Goal: Entertainment & Leisure: Consume media (video, audio)

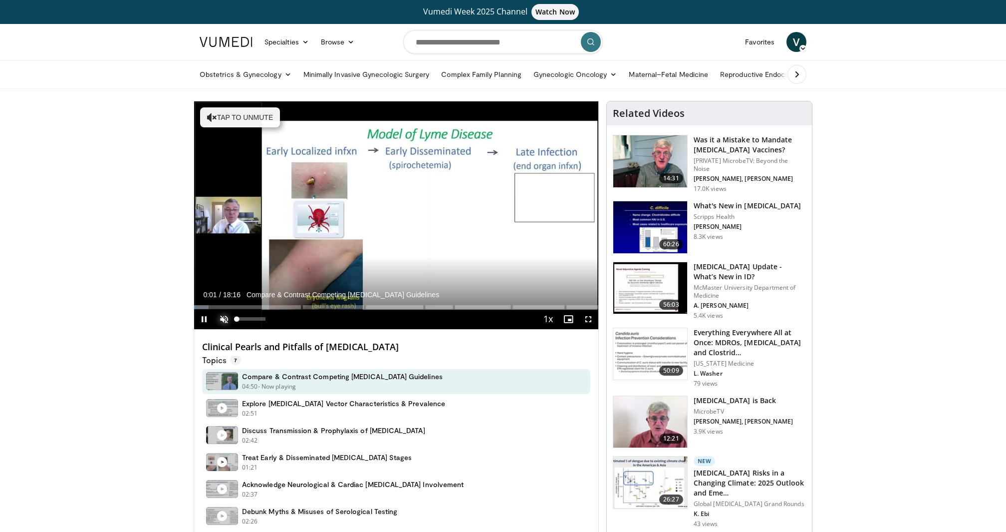
click at [220, 319] on span "Video Player" at bounding box center [224, 319] width 20 height 20
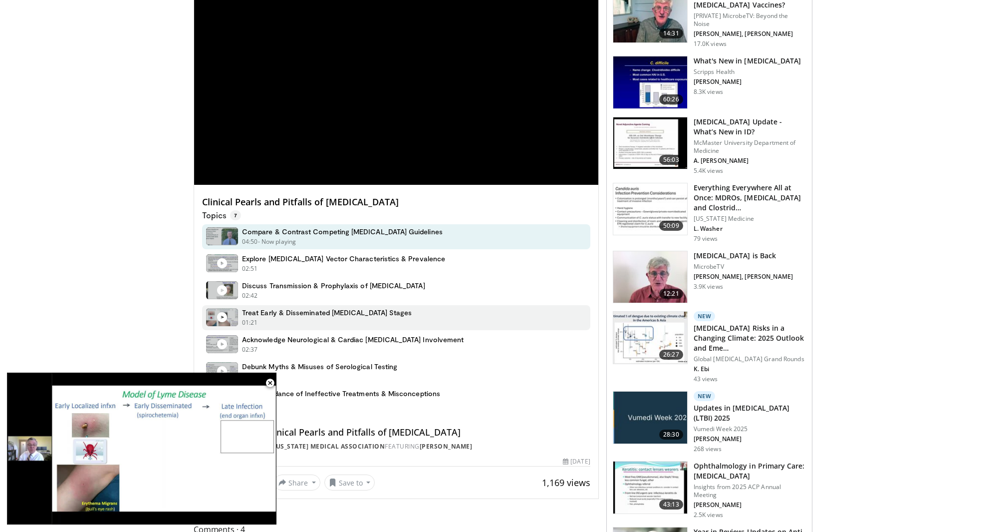
scroll to position [148, 0]
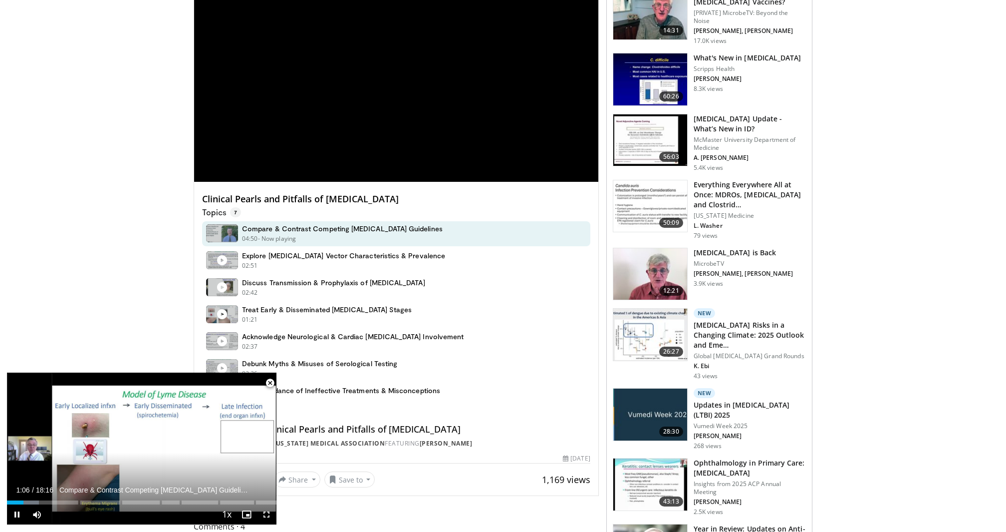
click at [269, 382] on span "Video Player" at bounding box center [270, 383] width 20 height 20
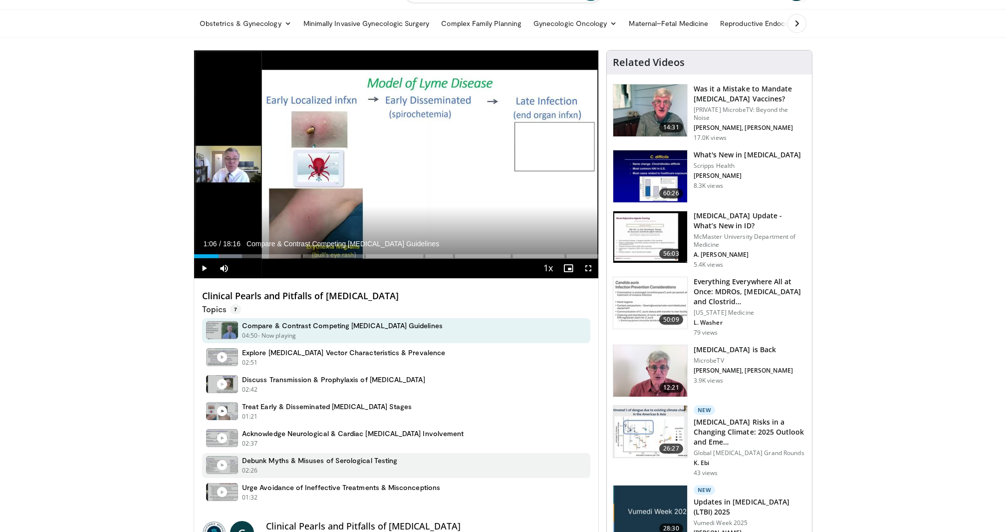
scroll to position [0, 0]
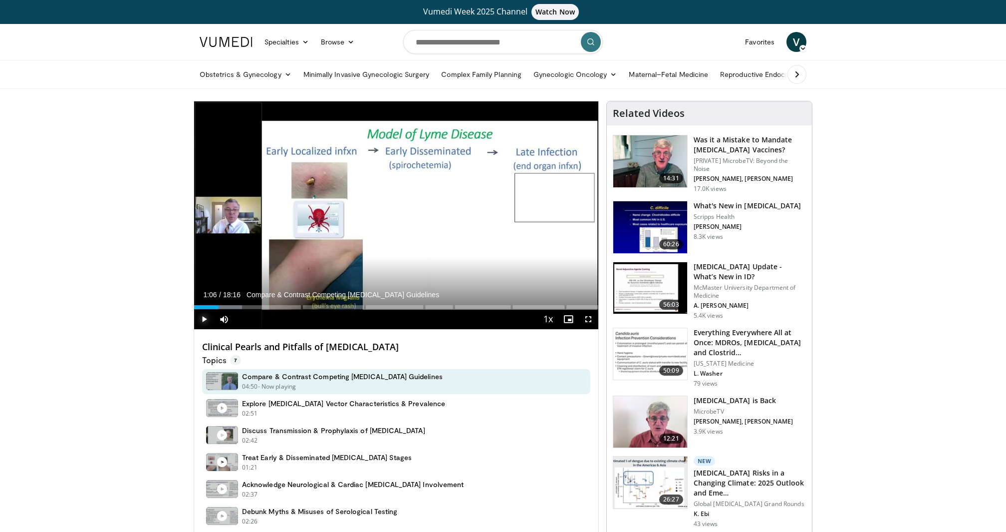
click at [208, 318] on span "Video Player" at bounding box center [204, 319] width 20 height 20
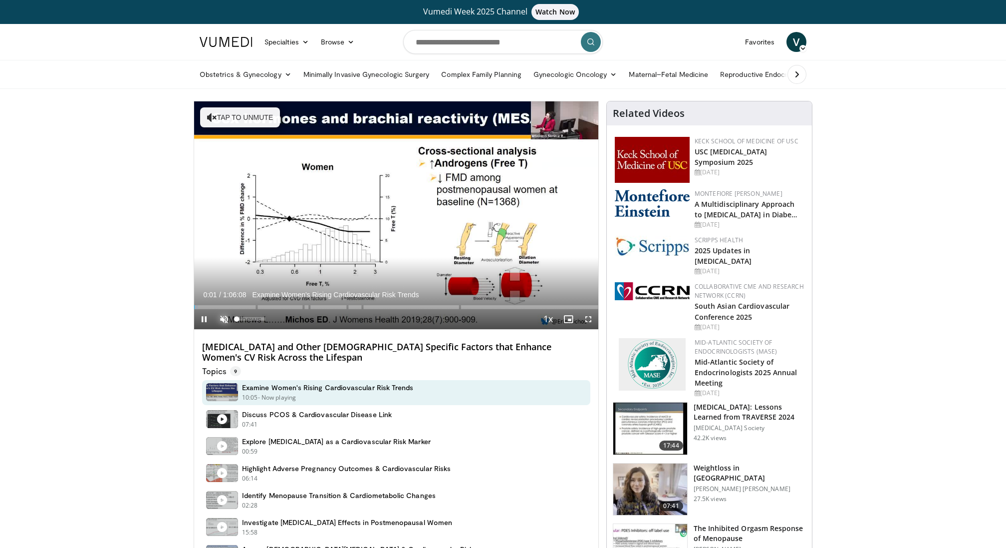
click at [222, 318] on span "Video Player" at bounding box center [224, 319] width 20 height 20
